Goal: Check status: Check status

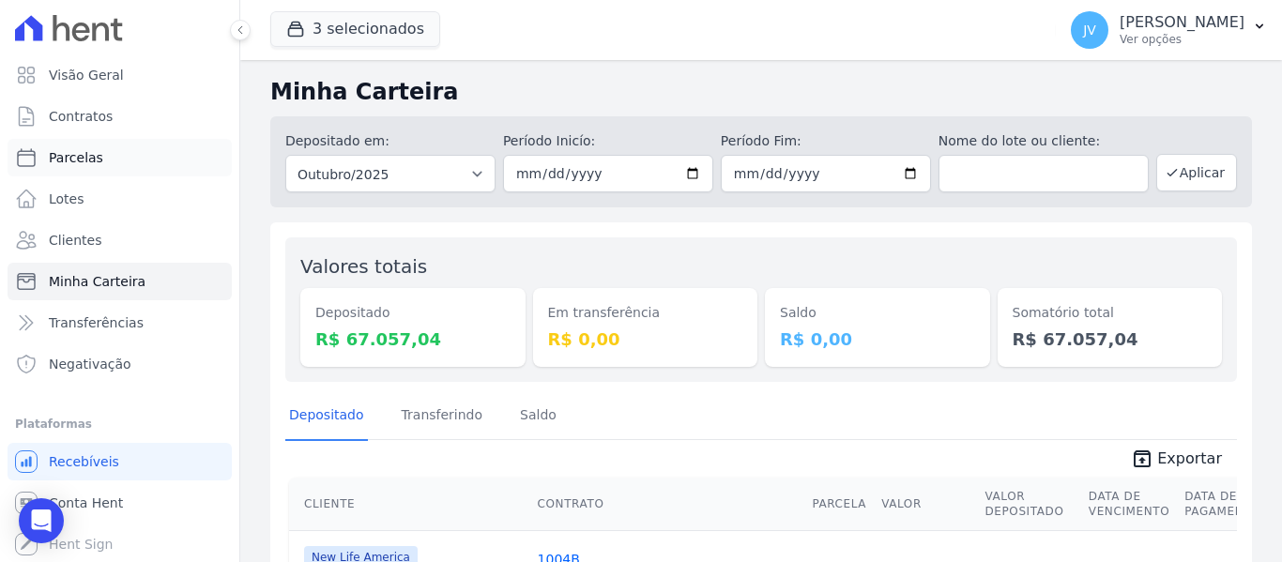
click at [99, 156] on link "Parcelas" at bounding box center [120, 158] width 224 height 38
select select
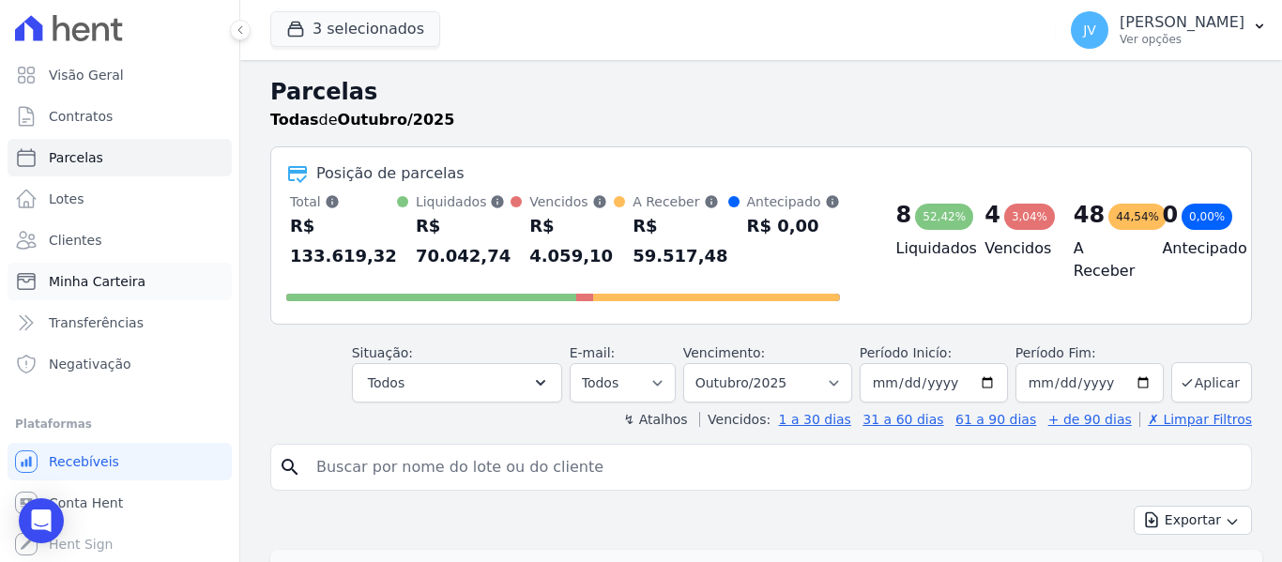
click at [106, 278] on span "Minha Carteira" at bounding box center [97, 281] width 97 height 19
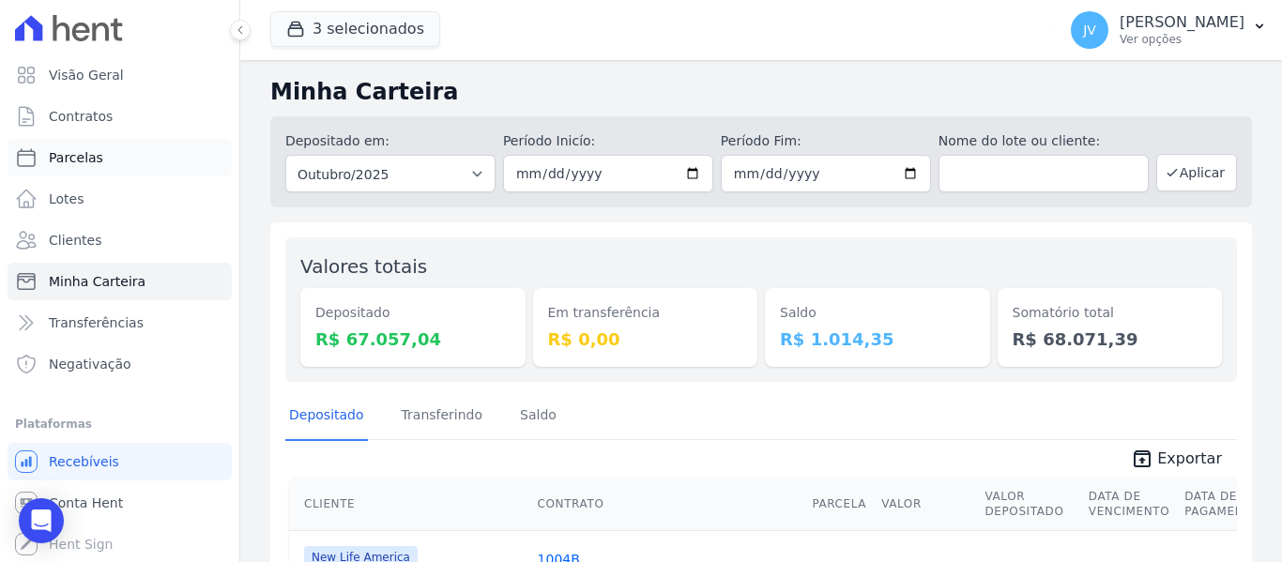
click at [95, 154] on span "Parcelas" at bounding box center [76, 157] width 54 height 19
select select
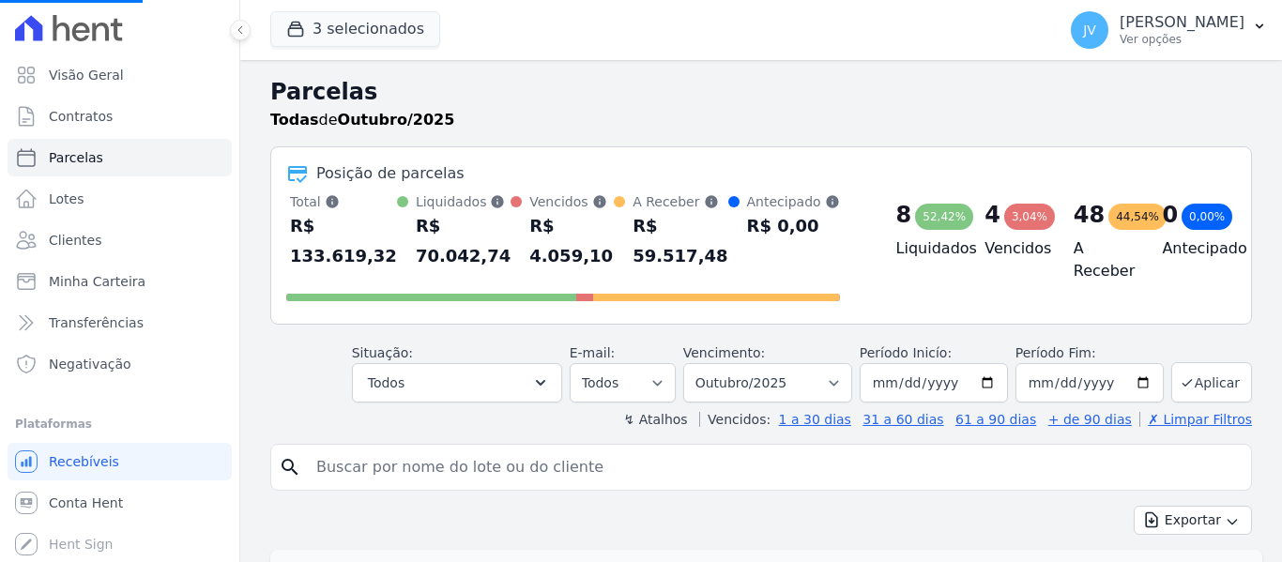
select select
